Goal: Task Accomplishment & Management: Manage account settings

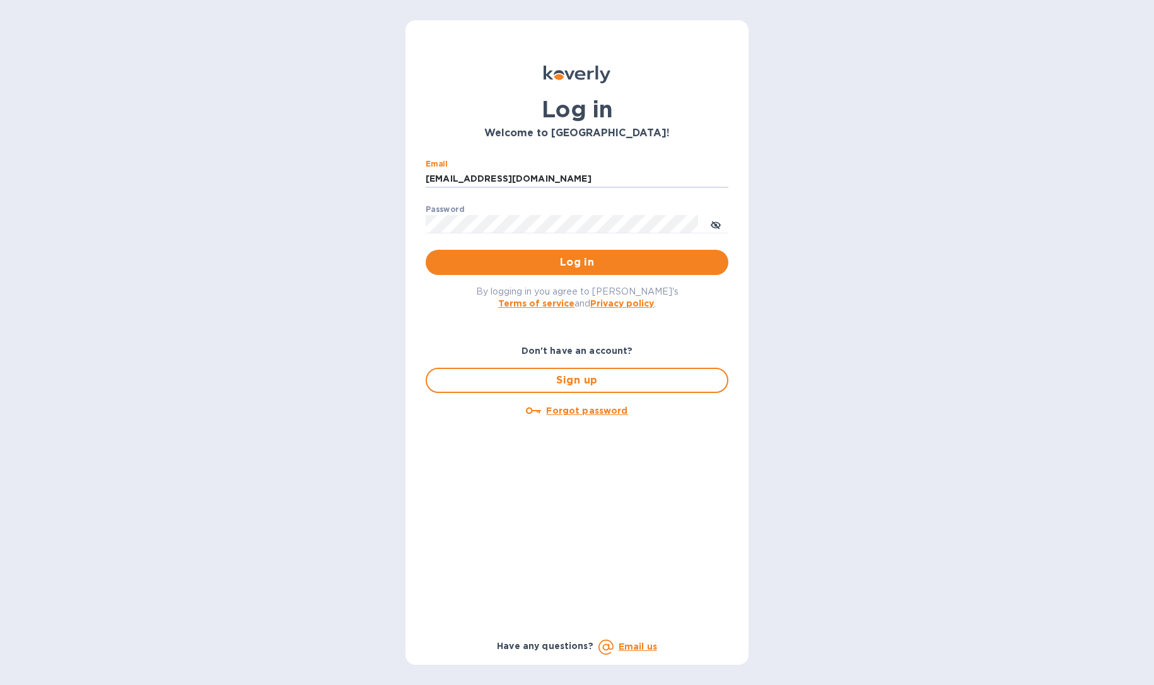
type input "jpd@rssiusa.com"
click at [542, 263] on span "Log in" at bounding box center [577, 262] width 283 height 15
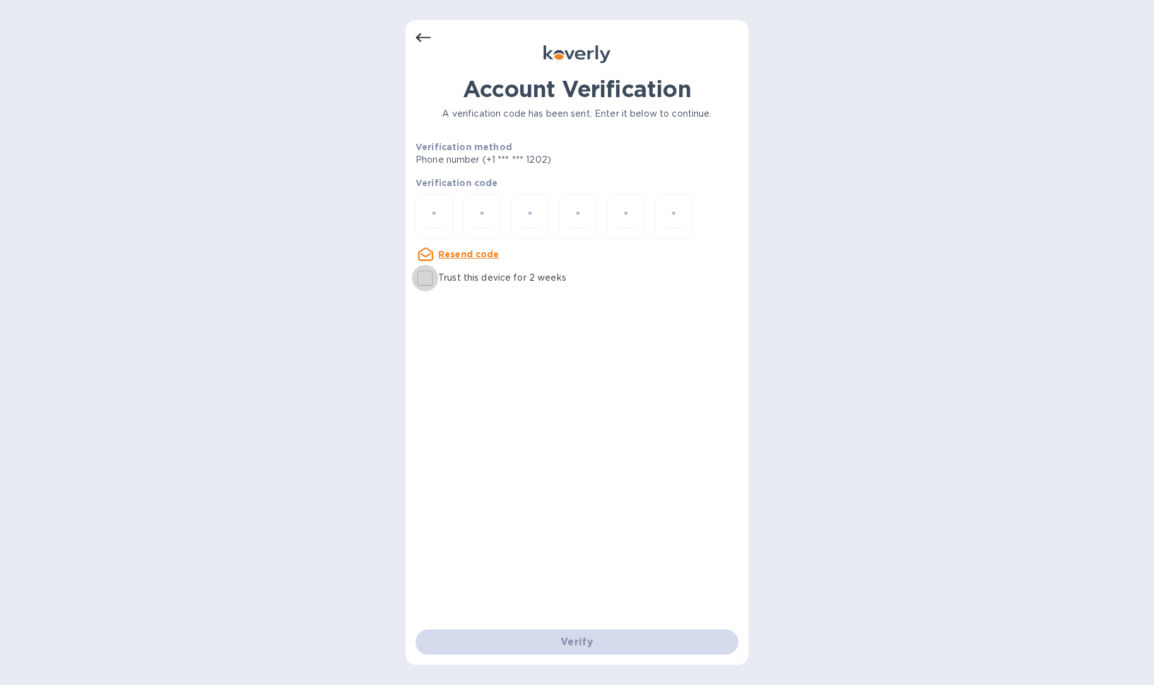
click at [431, 274] on input "Trust this device for 2 weeks" at bounding box center [425, 278] width 26 height 26
checkbox input "true"
click at [442, 223] on input "number" at bounding box center [434, 216] width 16 height 23
type input "8"
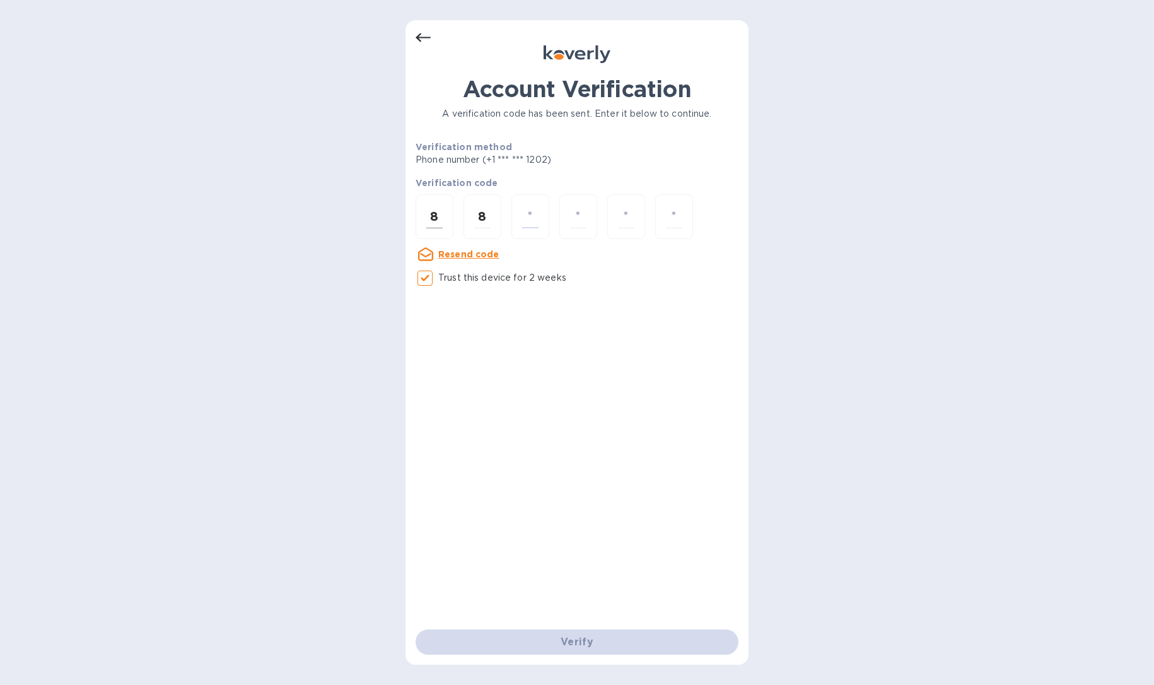
type input "7"
type input "0"
type input "6"
type input "3"
